Goal: Task Accomplishment & Management: Complete application form

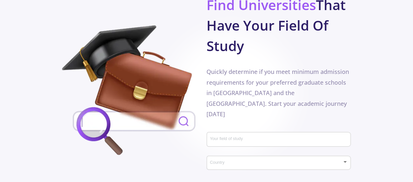
scroll to position [387, 0]
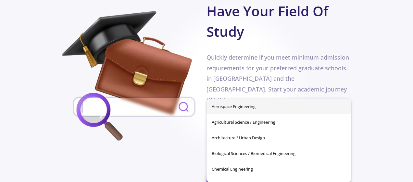
click at [251, 122] on input "Your field of study" at bounding box center [280, 125] width 140 height 6
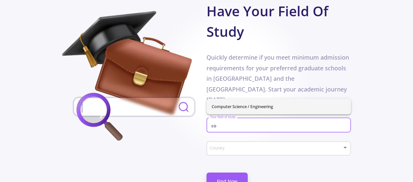
type input "c"
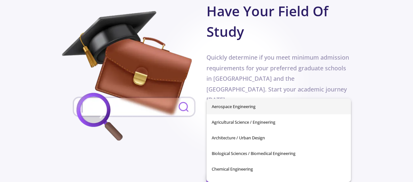
click at [364, 94] on section "Don't waste your time Find Universities That Have Your Field Of Study Quickly d…" at bounding box center [206, 85] width 413 height 240
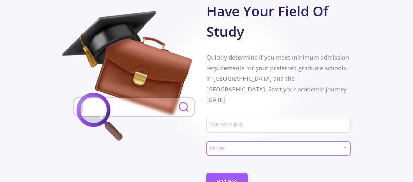
click at [342, 145] on div at bounding box center [345, 147] width 6 height 5
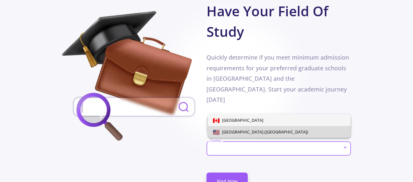
click at [329, 131] on span "[GEOGRAPHIC_DATA] ([GEOGRAPHIC_DATA])" at bounding box center [279, 132] width 133 height 12
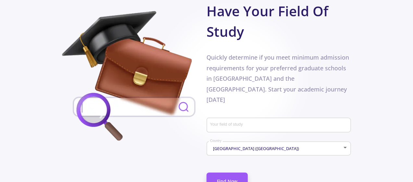
click at [390, 8] on section "Don't waste your time Find Universities That Have Your Field Of Study Quickly d…" at bounding box center [206, 85] width 413 height 240
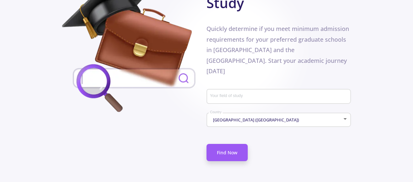
scroll to position [386, 0]
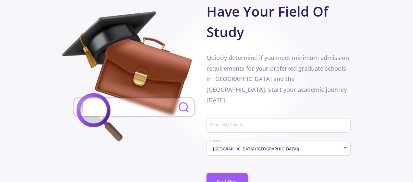
click at [120, 83] on img at bounding box center [134, 77] width 145 height 132
click at [160, 79] on img at bounding box center [134, 77] width 145 height 132
click at [184, 77] on img at bounding box center [134, 77] width 145 height 132
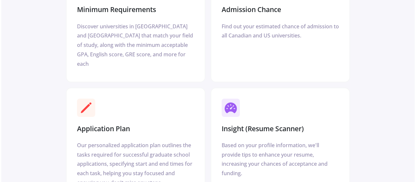
scroll to position [0, 0]
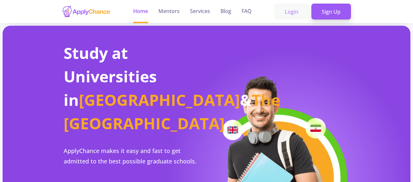
click at [294, 10] on link "Login" at bounding box center [292, 12] width 34 height 16
